Goal: Information Seeking & Learning: Learn about a topic

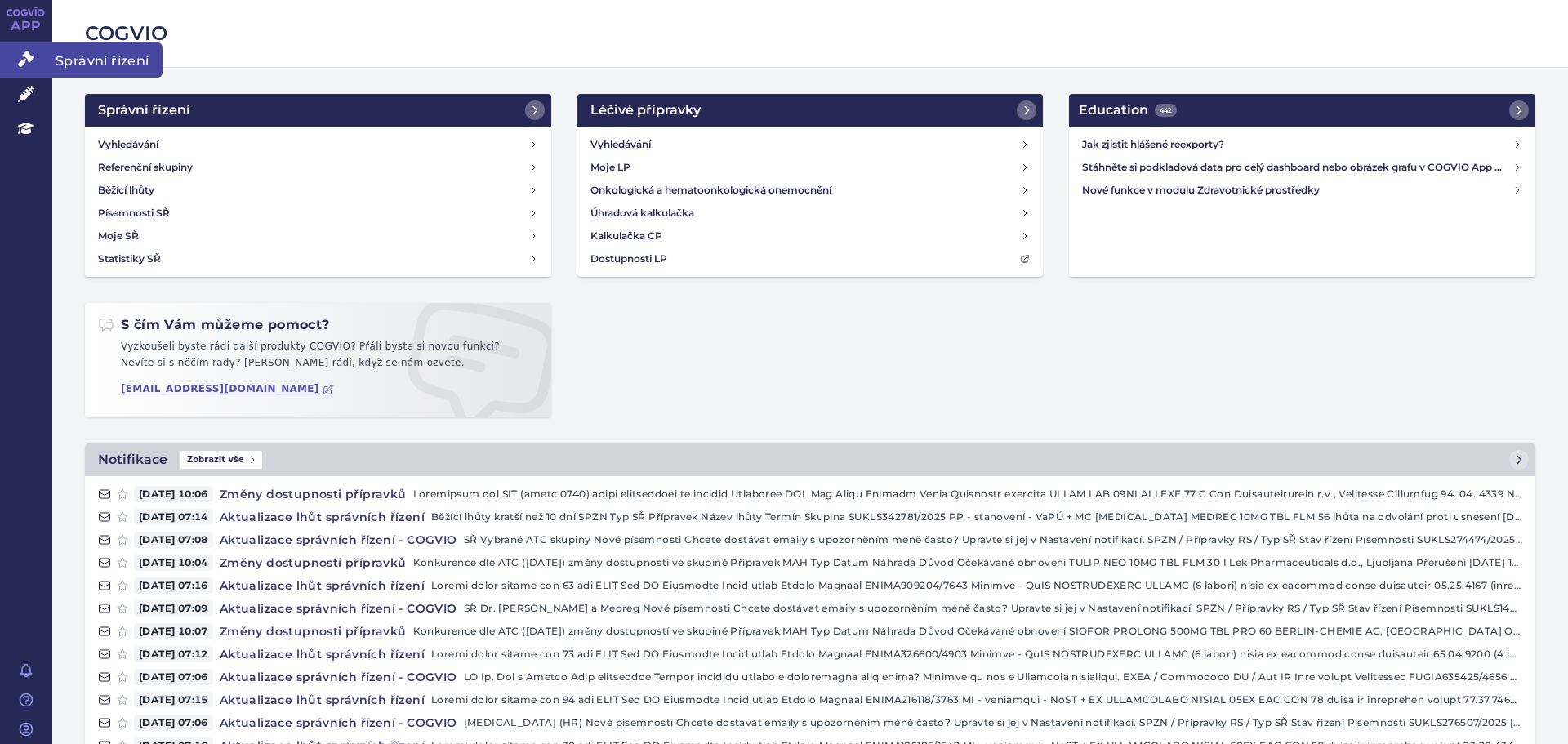
click at [31, 61] on icon at bounding box center [26, 58] width 16 height 16
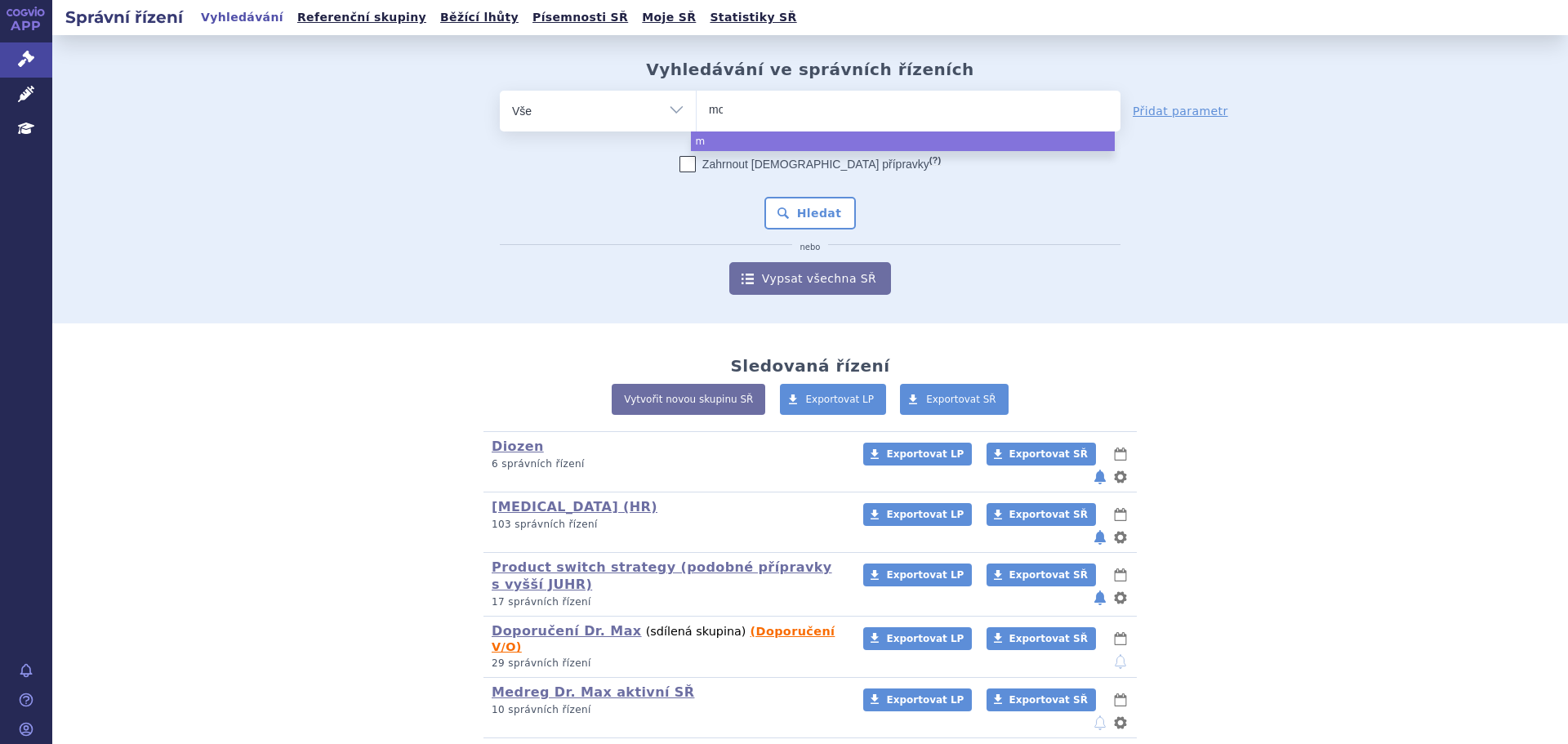
type input "mon"
type input "monte"
type input "montelu"
type input "monteluka"
type input "montelukas"
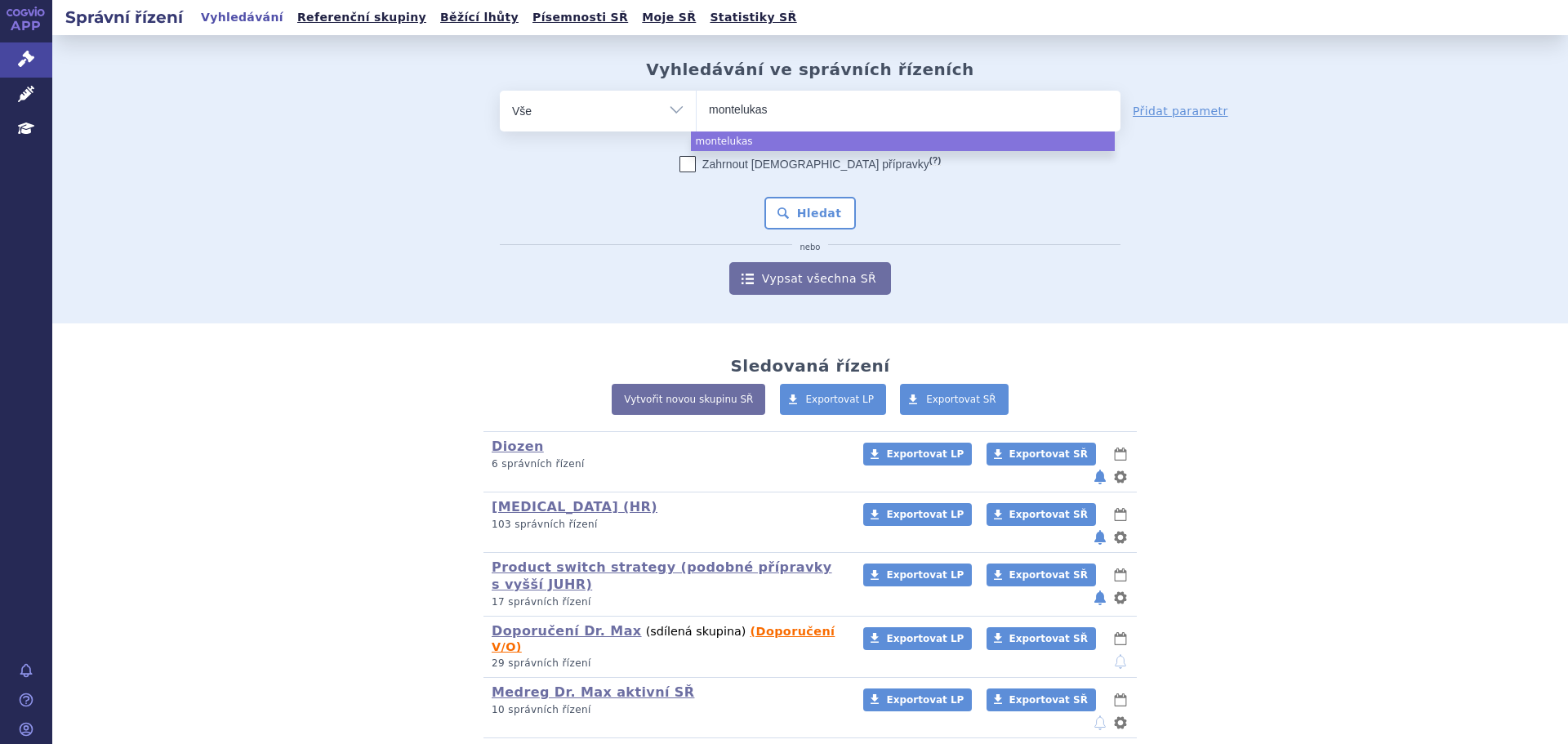
type input "montelukast"
type input "montelukast me"
type input "montelukast medre"
type input "montelukast medreg"
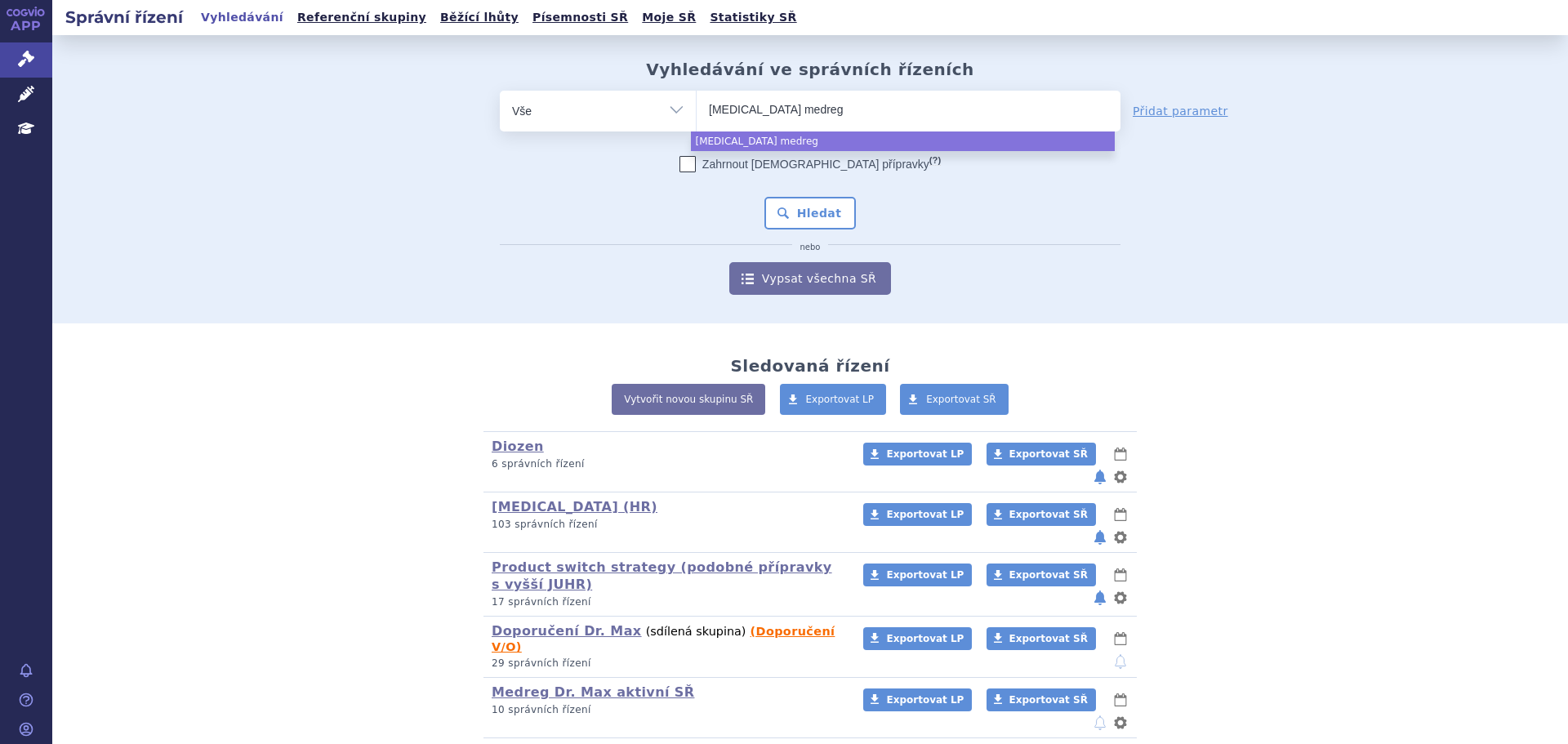
select select "montelukast medreg"
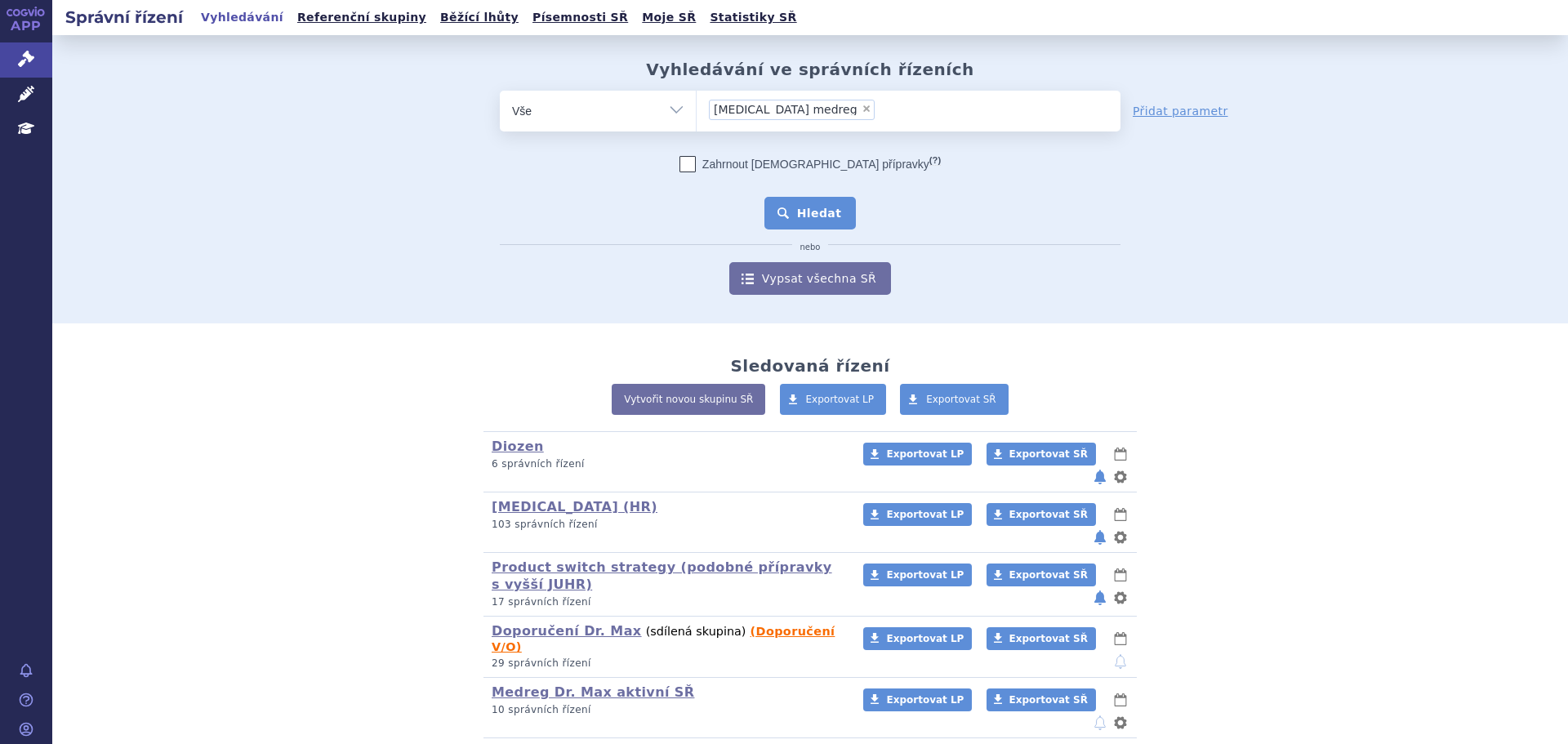
click at [790, 211] on button "Hledat" at bounding box center [811, 213] width 92 height 32
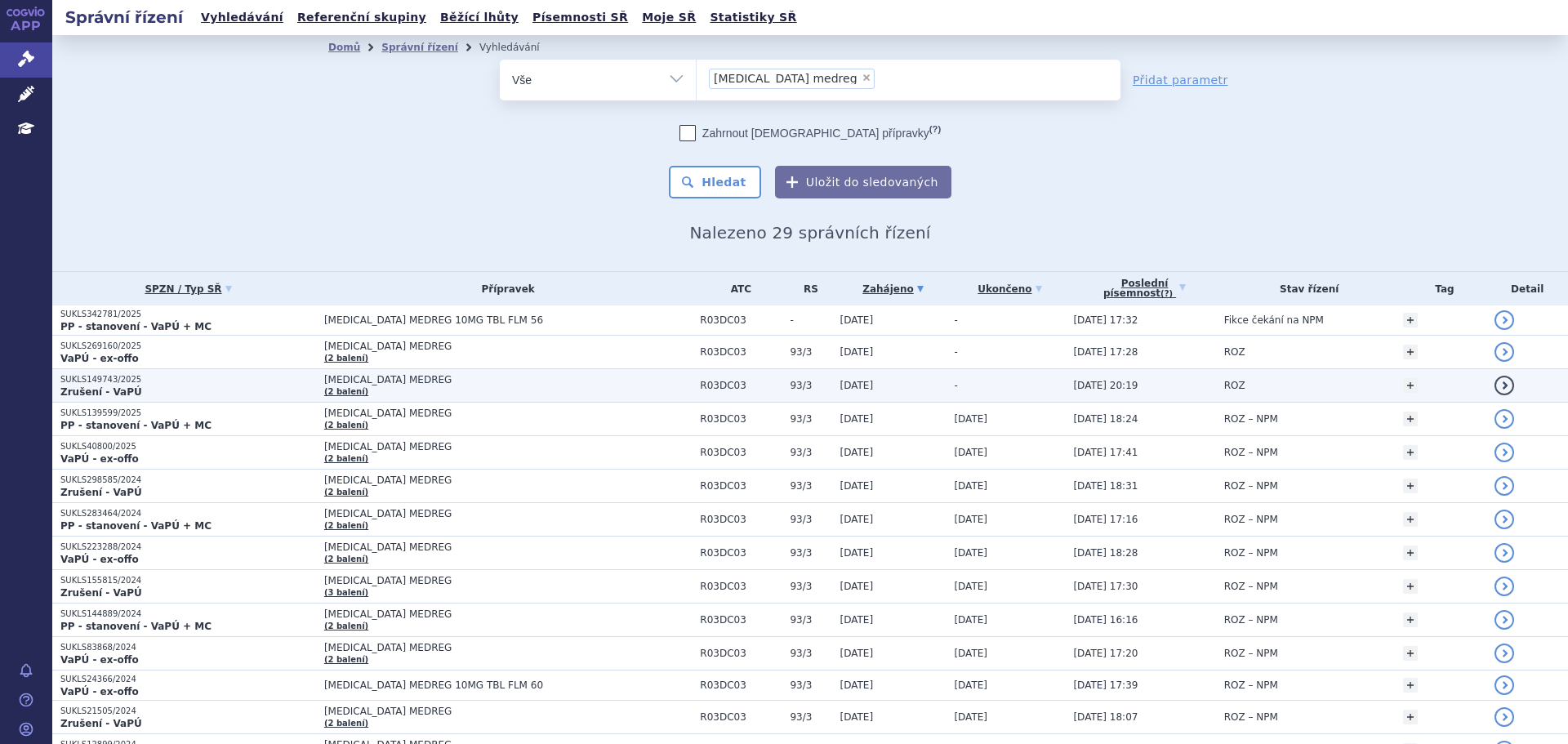
click at [220, 387] on p "Zrušení - VaPÚ" at bounding box center [188, 392] width 255 height 13
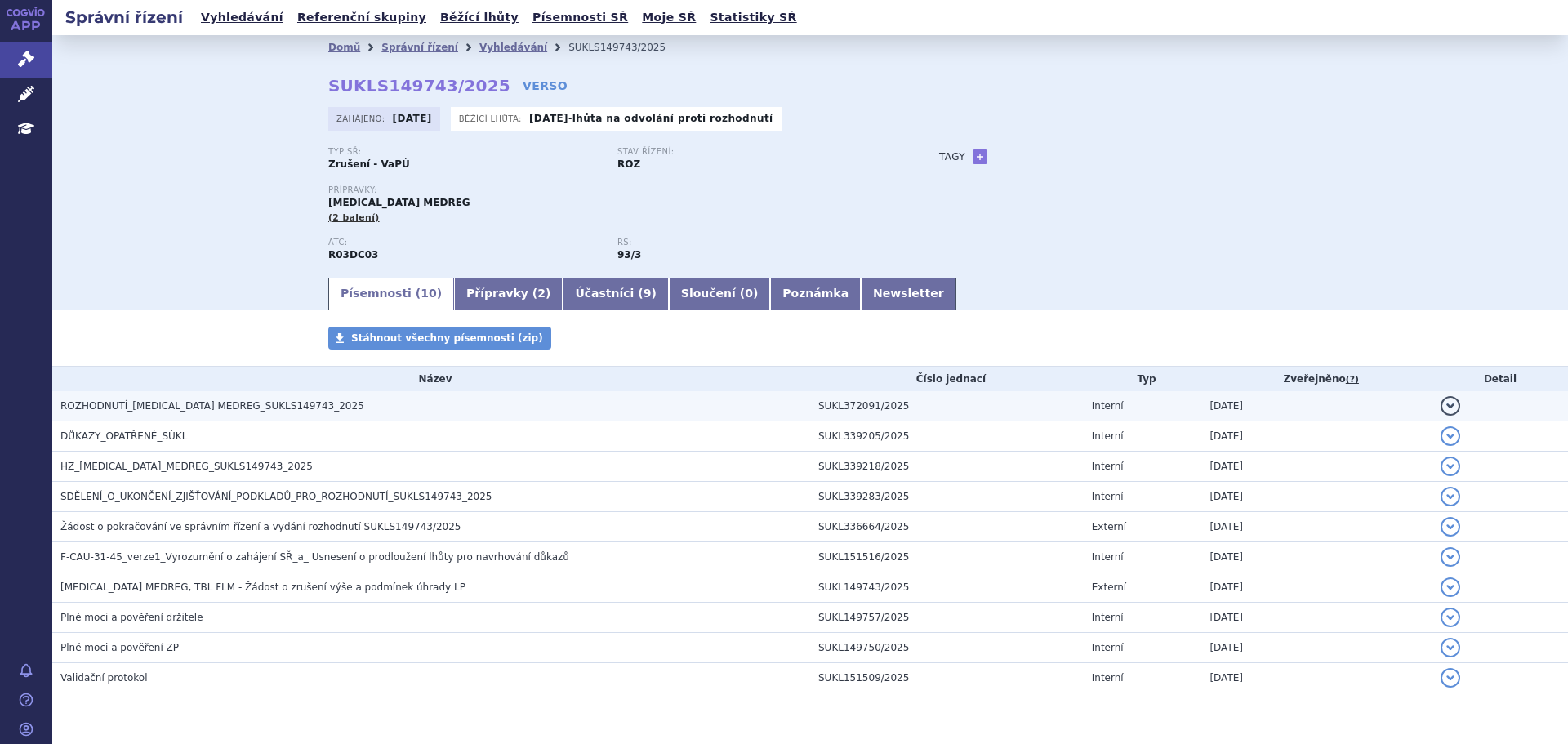
click at [1441, 410] on button "detail" at bounding box center [1451, 406] width 20 height 20
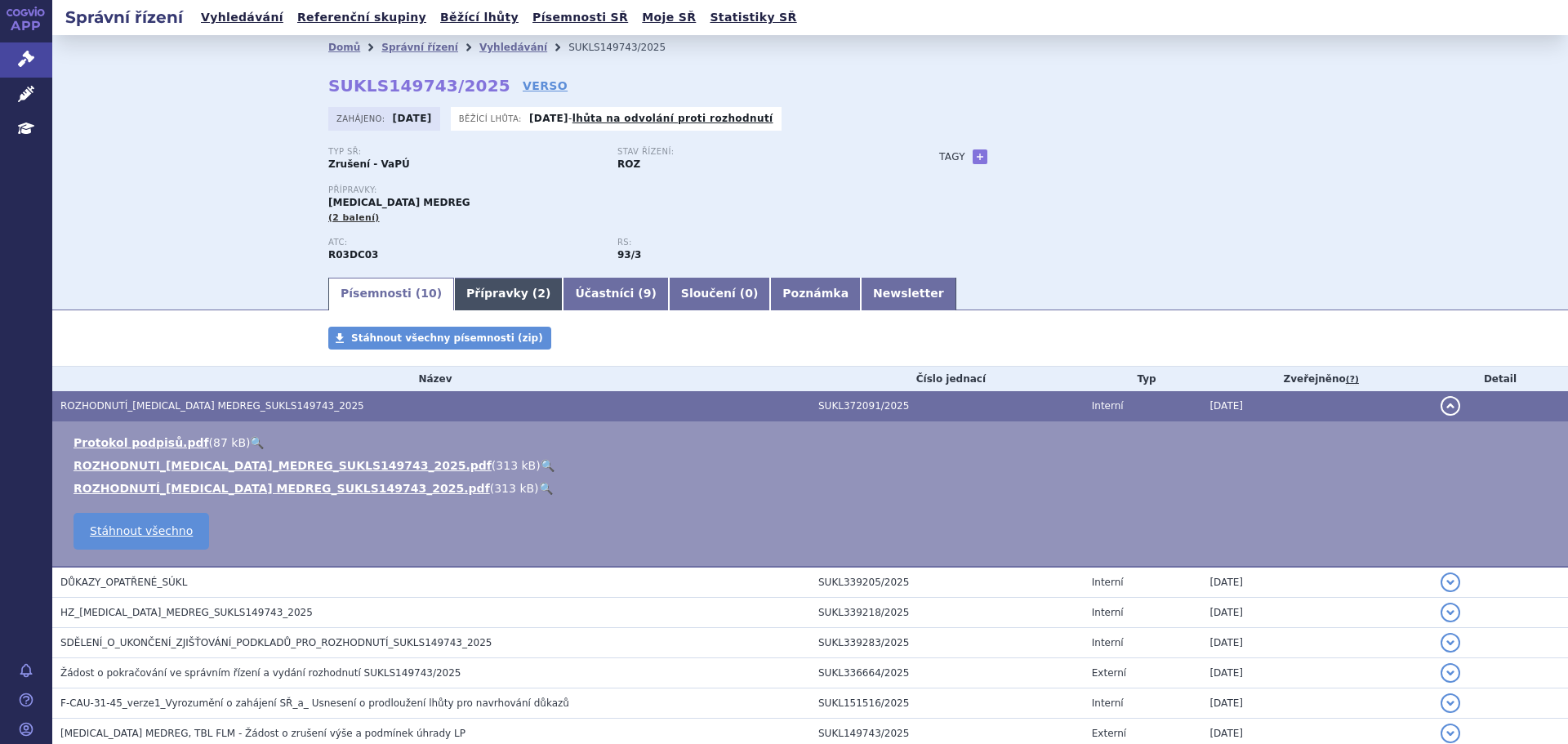
click at [474, 290] on link "Přípravky ( 2 )" at bounding box center [509, 294] width 109 height 32
